Goal: Navigation & Orientation: Find specific page/section

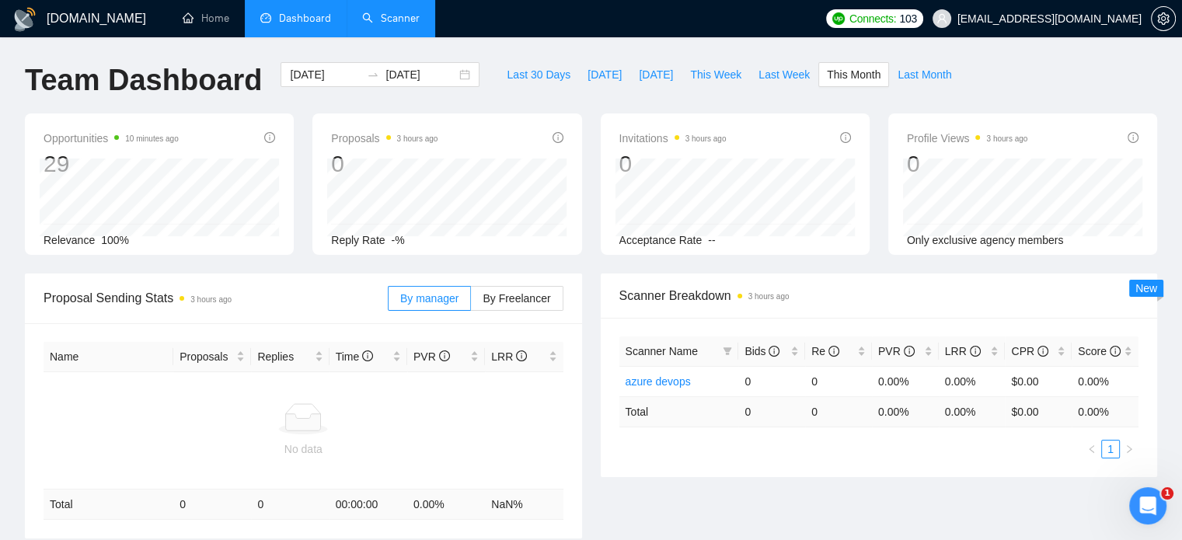
click at [420, 24] on link "Scanner" at bounding box center [391, 18] width 58 height 13
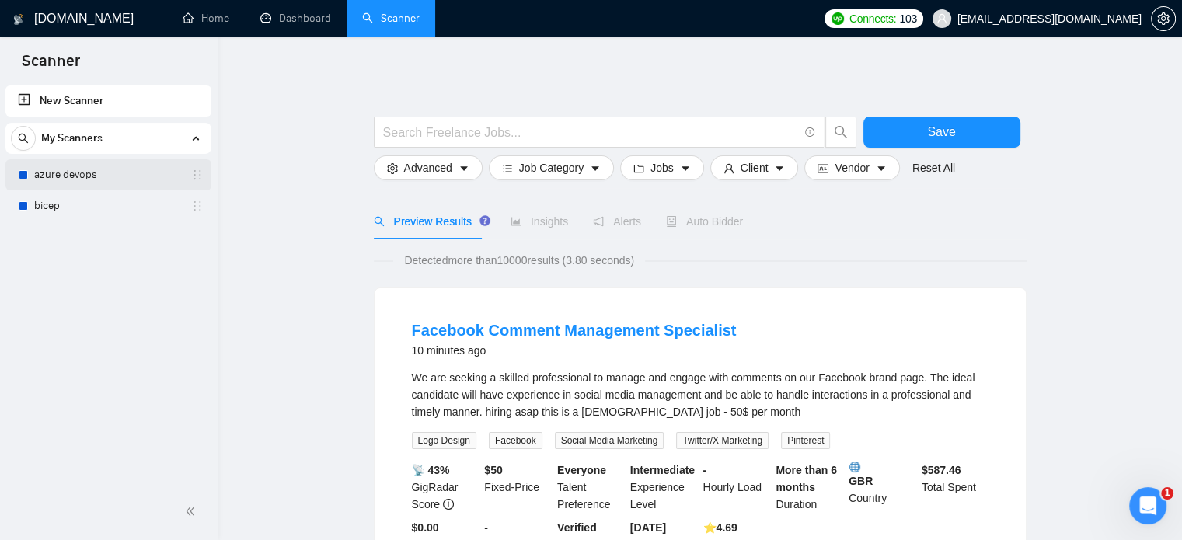
click at [101, 179] on link "azure devops" at bounding box center [108, 174] width 148 height 31
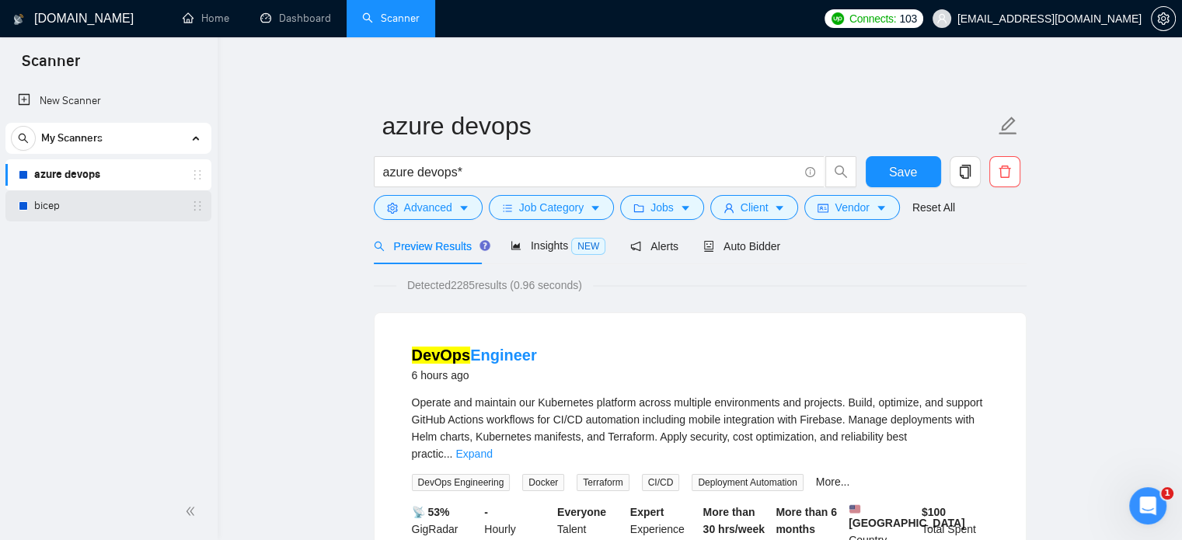
click at [99, 208] on link "bicep" at bounding box center [108, 205] width 148 height 31
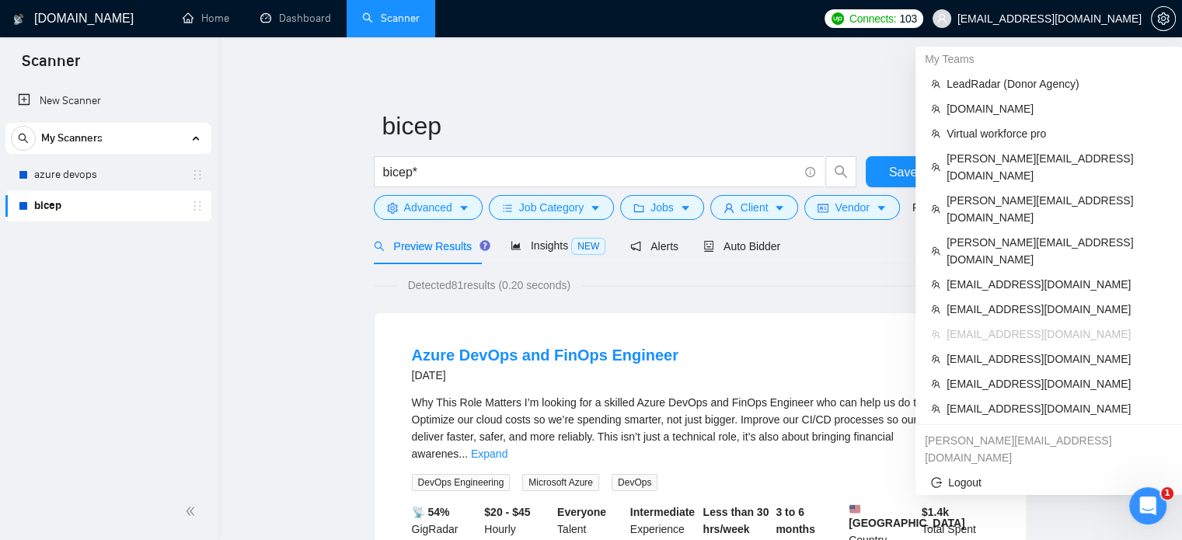
click at [1072, 28] on span "[EMAIL_ADDRESS][DOMAIN_NAME]" at bounding box center [1038, 19] width 228 height 50
click at [1003, 85] on span "LeadRadar (Donor Agency)" at bounding box center [1057, 83] width 220 height 17
